Goal: Task Accomplishment & Management: Complete application form

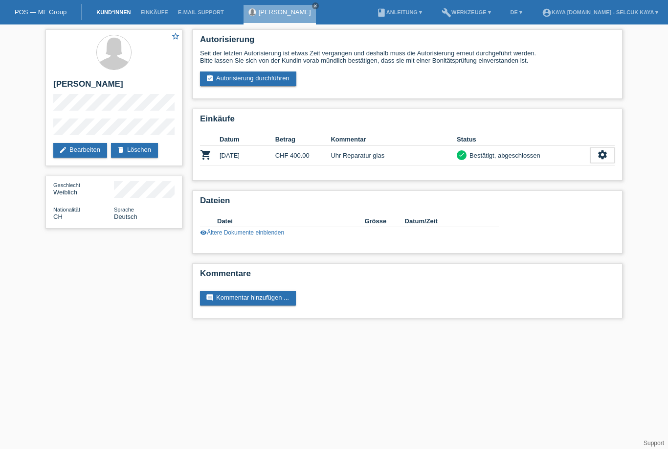
click at [111, 14] on link "Kund*innen" at bounding box center [114, 12] width 44 height 6
click at [114, 15] on link "Kund*innen" at bounding box center [114, 12] width 44 height 6
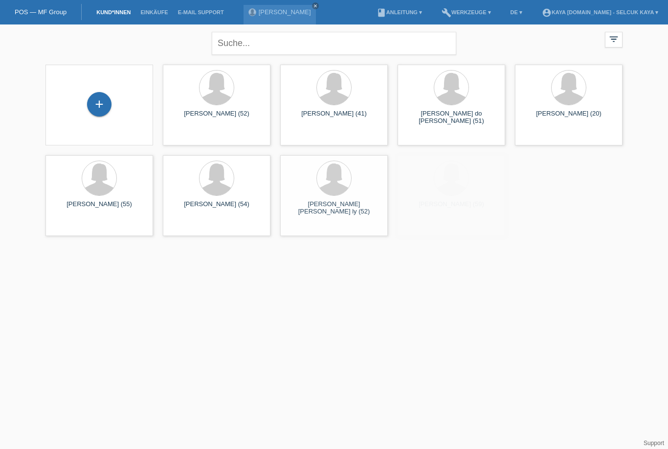
click at [113, 104] on div "+" at bounding box center [99, 105] width 92 height 26
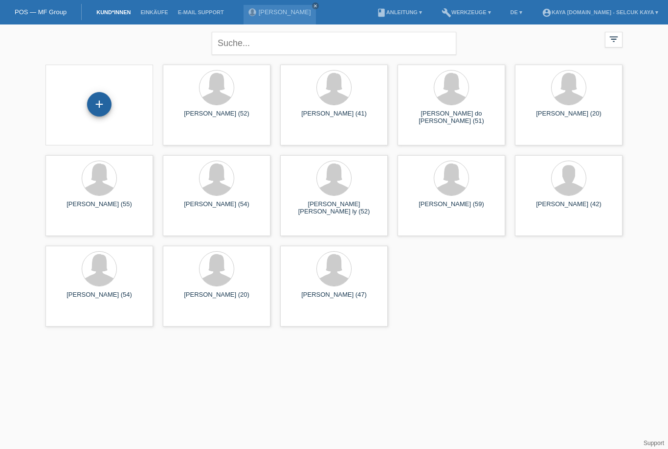
click at [105, 104] on div "+" at bounding box center [99, 104] width 23 height 17
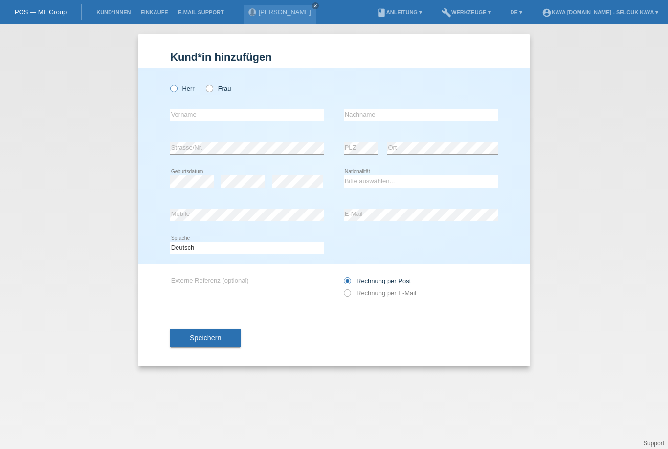
click at [178, 92] on label "Herr" at bounding box center [182, 88] width 24 height 7
click at [177, 91] on input "Herr" at bounding box center [173, 88] width 6 height 6
radio input "true"
click at [180, 120] on input "text" at bounding box center [247, 115] width 154 height 12
click at [287, 113] on input "text" at bounding box center [247, 115] width 154 height 12
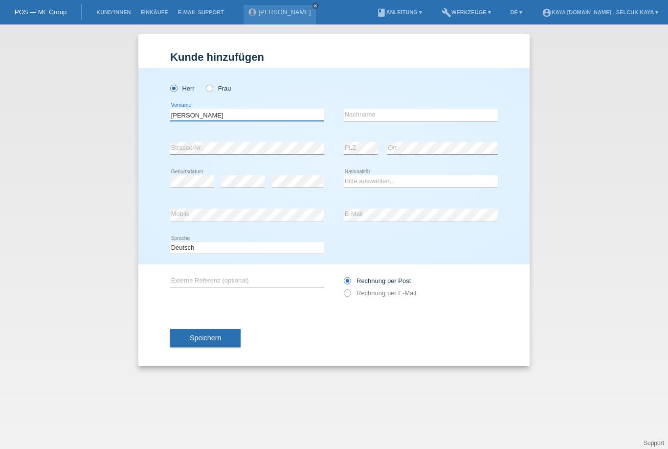
type input "[PERSON_NAME]"
click at [364, 185] on select "Bitte auswählen... Schweiz Deutschland Liechtenstein Österreich ------------ Af…" at bounding box center [421, 181] width 154 height 12
select select "CH"
click at [354, 297] on label "Rechnung per E-Mail" at bounding box center [380, 292] width 72 height 7
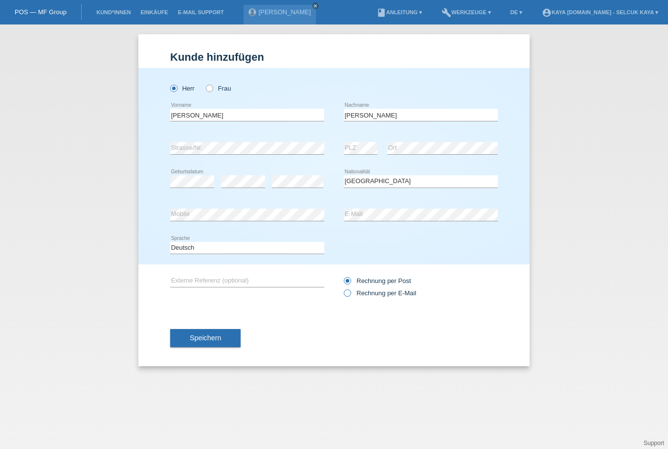
click at [350, 299] on input "Rechnung per E-Mail" at bounding box center [347, 295] width 6 height 12
radio input "true"
click at [185, 342] on button "Speichern" at bounding box center [205, 338] width 70 height 19
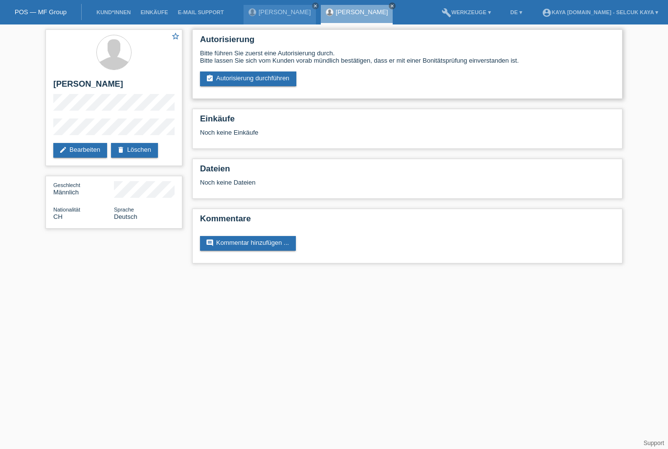
click at [232, 97] on div "Autorisierung Bitte führen Sie zuerst eine Autorisierung durch. Bitte lassen Si…" at bounding box center [407, 63] width 431 height 69
click at [220, 85] on link "assignment_turned_in Autorisierung durchführen" at bounding box center [248, 78] width 96 height 15
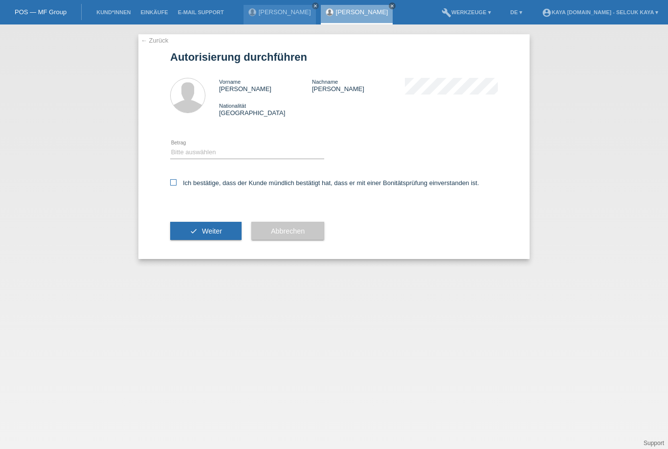
click at [171, 185] on input "Ich bestätige, dass der Kunde mündlich bestätigt hat, dass er mit einer Bonität…" at bounding box center [173, 182] width 6 height 6
checkbox input "true"
click at [180, 158] on select "Bitte auswählen CHF 1.00 - CHF 499.00 CHF 500.00 - CHF 1'999.00 CHF 2'000.00 - …" at bounding box center [247, 152] width 154 height 12
select select "3"
click at [184, 236] on button "check Weiter" at bounding box center [205, 231] width 71 height 19
